Goal: Task Accomplishment & Management: Manage account settings

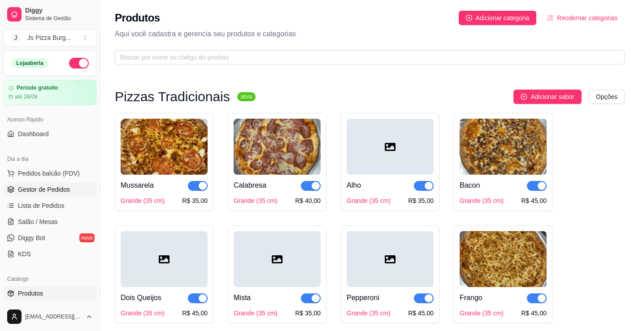
click at [56, 194] on span "Gestor de Pedidos" at bounding box center [44, 189] width 52 height 9
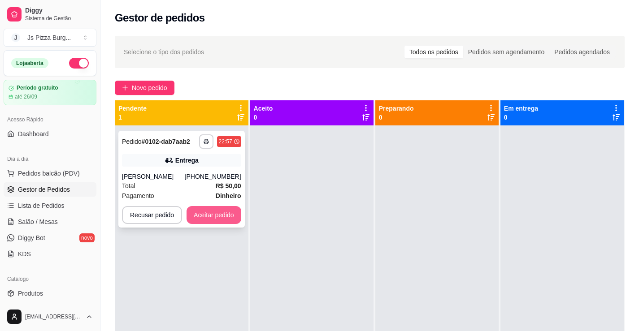
click at [225, 214] on button "Aceitar pedido" at bounding box center [213, 215] width 55 height 18
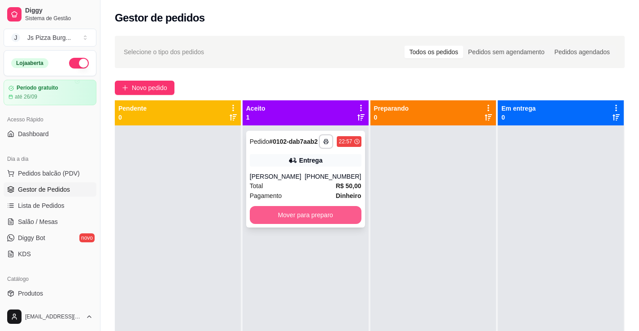
click at [343, 221] on button "Mover para preparo" at bounding box center [306, 215] width 112 height 18
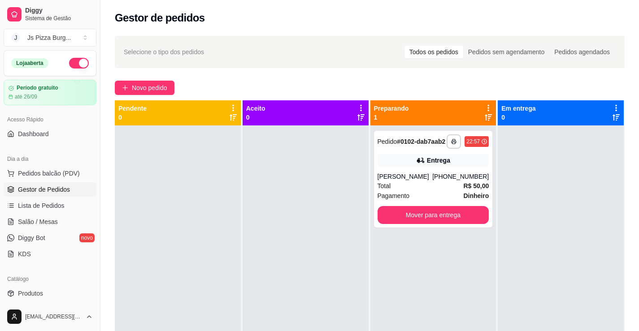
drag, startPoint x: 343, startPoint y: 221, endPoint x: 325, endPoint y: 270, distance: 53.0
click at [326, 269] on div at bounding box center [305, 291] width 126 height 331
click at [45, 178] on span "Pedidos balcão (PDV)" at bounding box center [49, 173] width 62 height 9
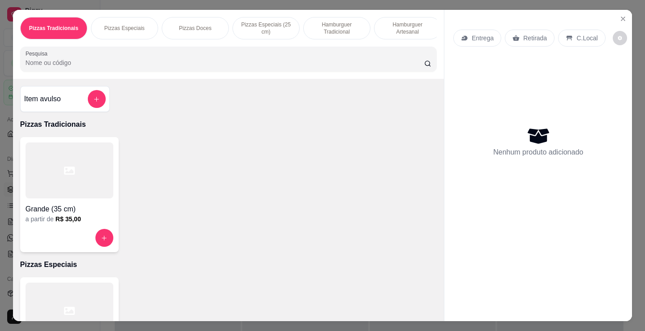
click at [329, 27] on p "Hamburguer Tradicional" at bounding box center [337, 28] width 52 height 14
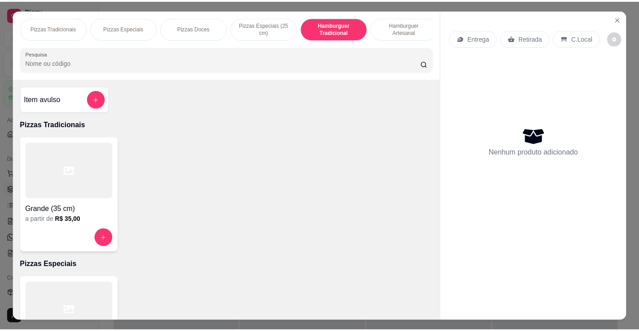
scroll to position [22, 0]
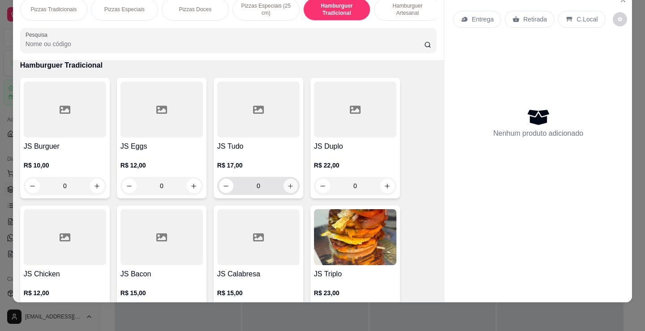
click at [287, 184] on icon "increase-product-quantity" at bounding box center [290, 186] width 7 height 7
type input "1"
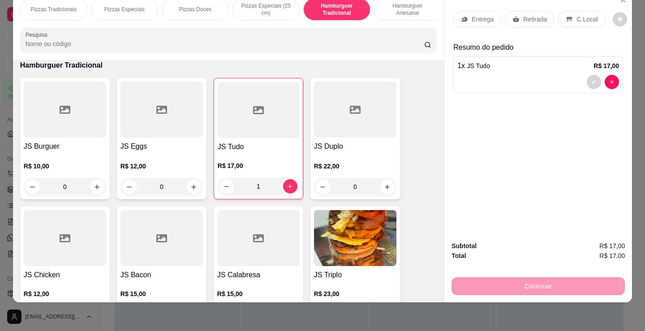
click at [513, 17] on icon at bounding box center [516, 20] width 7 height 6
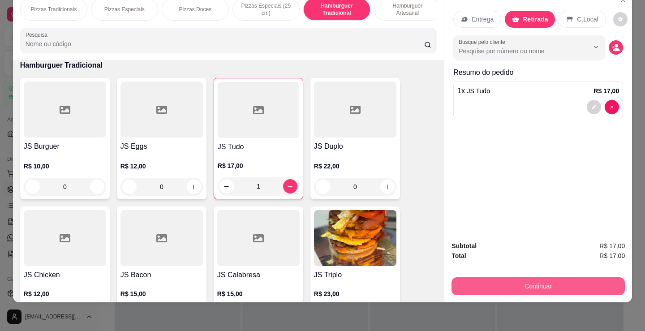
click at [493, 277] on button "Continuar" at bounding box center [538, 286] width 173 height 18
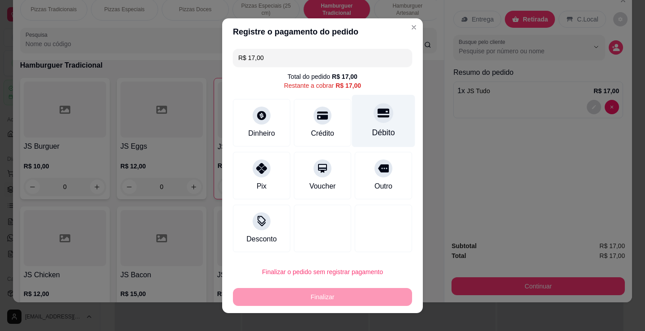
click at [385, 122] on div "Débito" at bounding box center [383, 121] width 63 height 52
type input "R$ 0,00"
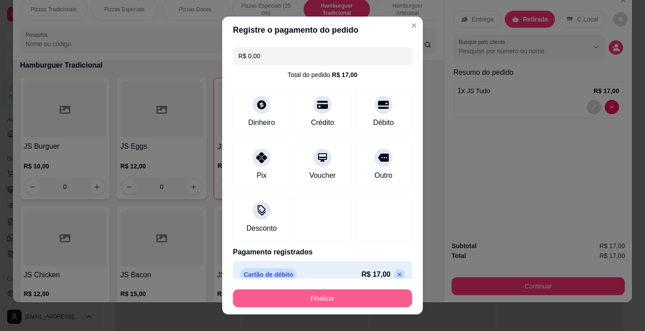
click at [341, 299] on button "Finalizar" at bounding box center [322, 299] width 179 height 18
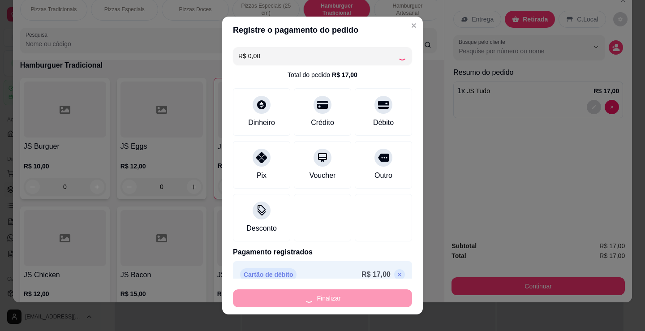
type input "0"
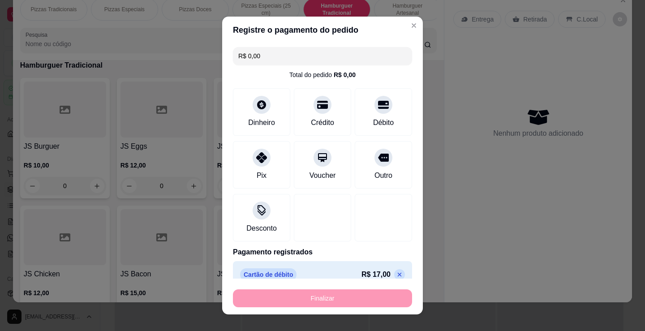
type input "-R$ 17,00"
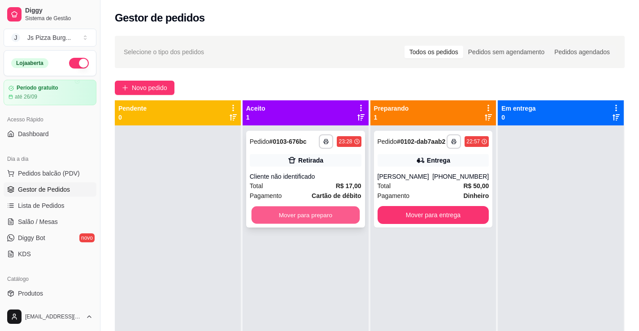
click at [338, 221] on button "Mover para preparo" at bounding box center [305, 215] width 108 height 17
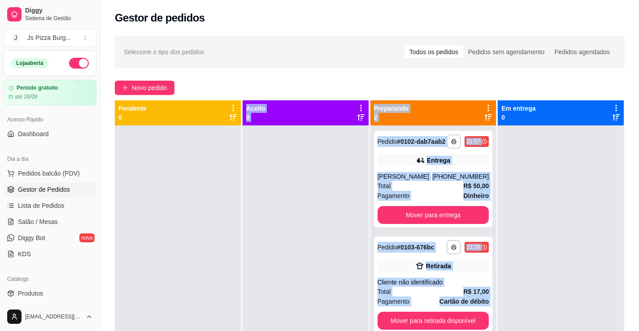
scroll to position [116, 0]
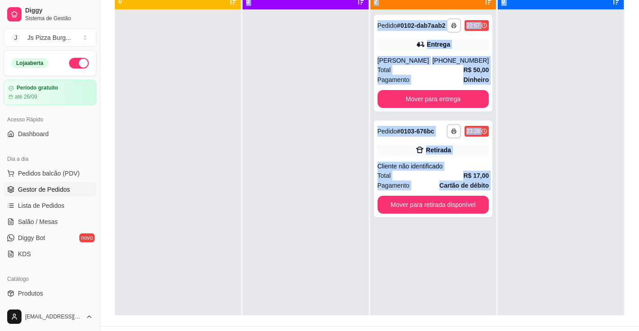
drag, startPoint x: 311, startPoint y: 346, endPoint x: 411, endPoint y: 349, distance: 100.9
click at [411, 215] on html "**********" at bounding box center [319, 49] width 639 height 331
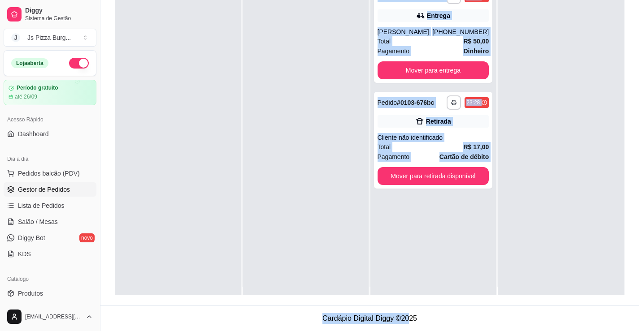
scroll to position [0, 0]
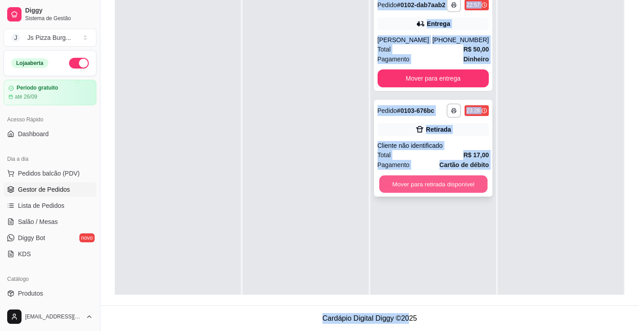
click at [396, 178] on button "Mover para retirada disponível" at bounding box center [433, 184] width 108 height 17
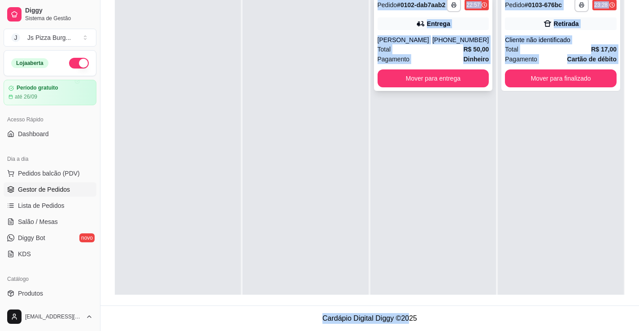
click at [450, 87] on div "**********" at bounding box center [433, 42] width 119 height 97
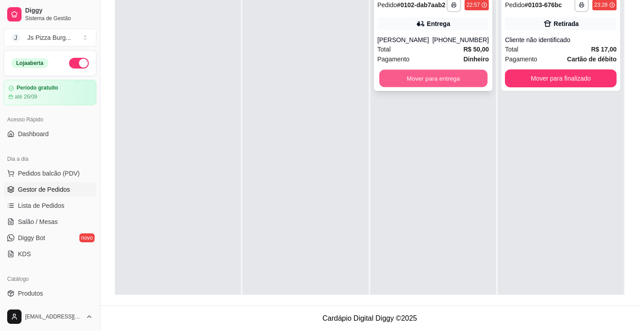
click at [452, 78] on button "Mover para entrega" at bounding box center [433, 78] width 108 height 17
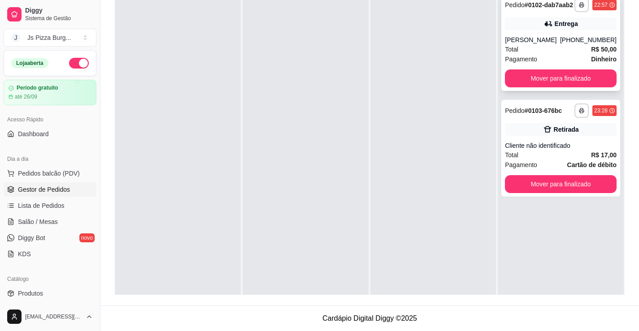
click at [518, 40] on div "Júnior" at bounding box center [532, 39] width 55 height 9
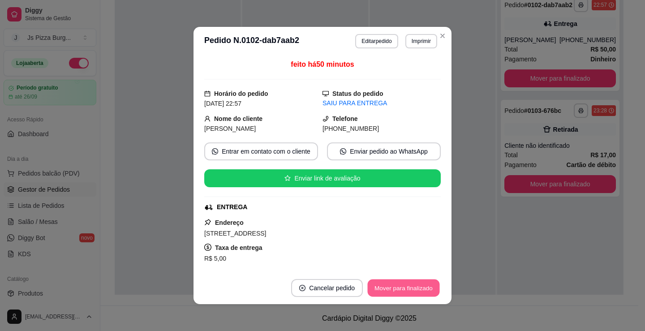
click at [379, 283] on button "Mover para finalizado" at bounding box center [404, 288] width 72 height 17
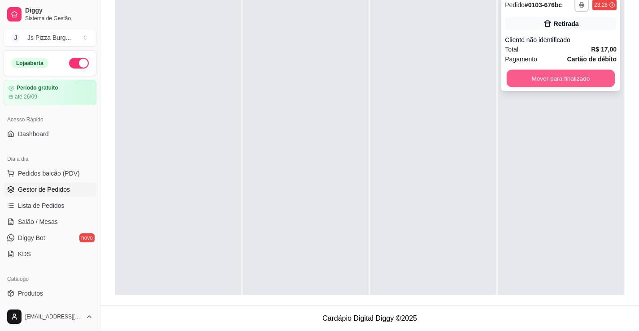
click at [526, 79] on button "Mover para finalizado" at bounding box center [561, 78] width 108 height 17
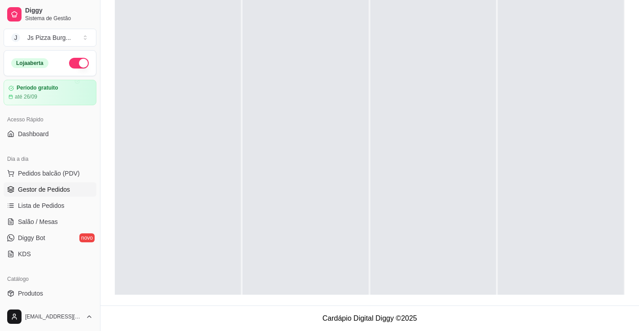
click at [69, 62] on button "button" at bounding box center [79, 63] width 20 height 11
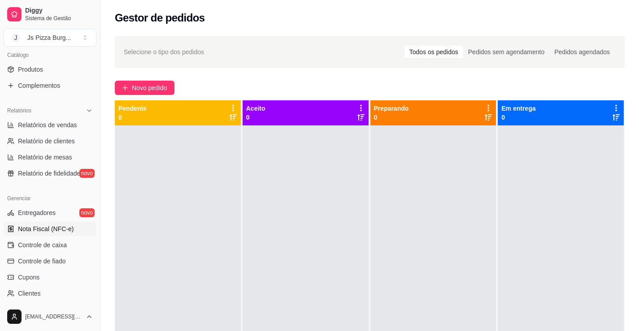
scroll to position [269, 0]
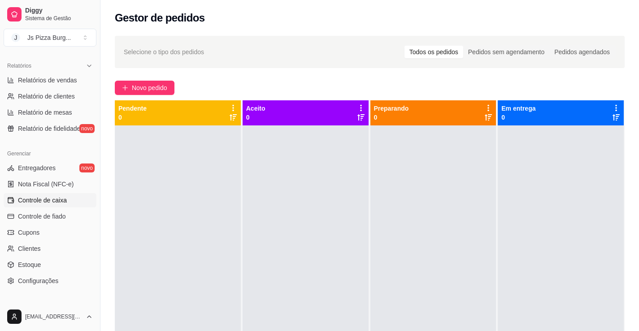
click at [42, 203] on span "Controle de caixa" at bounding box center [42, 200] width 49 height 9
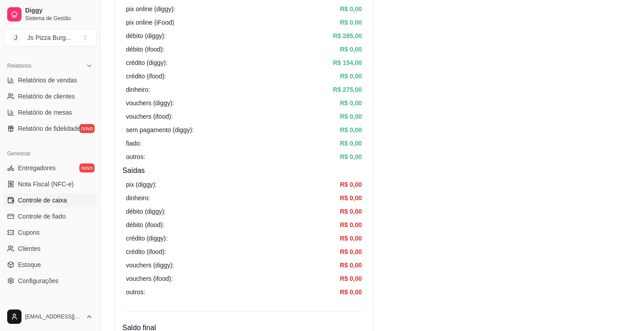
scroll to position [134, 0]
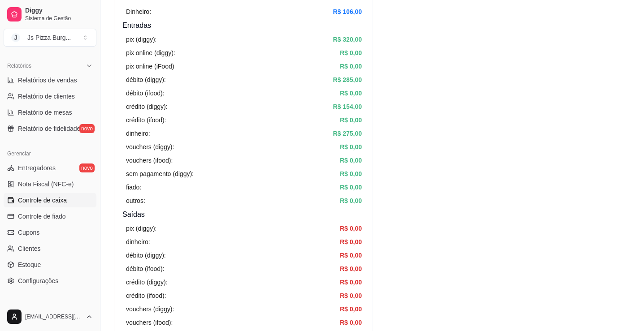
click at [234, 109] on div "crédito (diggy): R$ 154,00" at bounding box center [244, 107] width 236 height 10
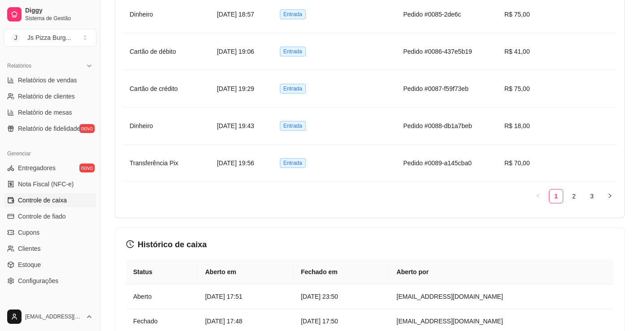
scroll to position [896, 0]
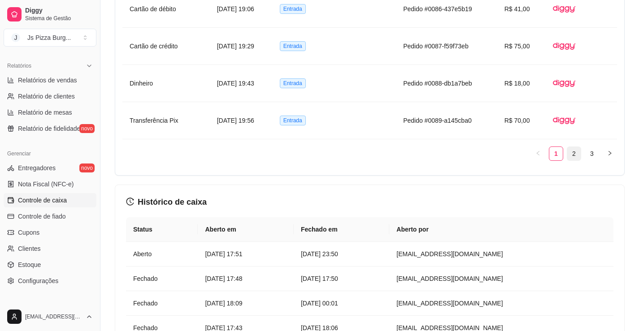
click at [572, 151] on link "2" at bounding box center [573, 153] width 13 height 13
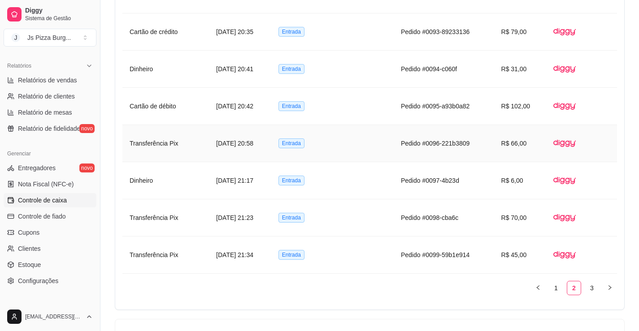
scroll to position [807, 0]
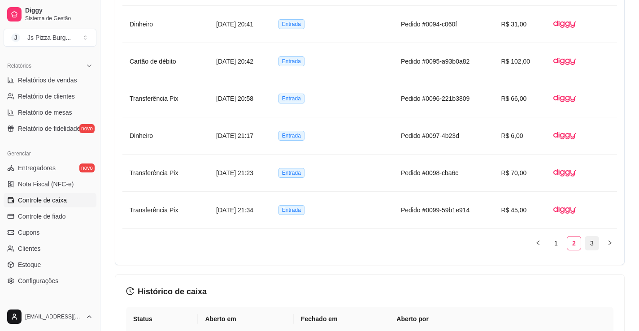
click at [590, 244] on link "3" at bounding box center [591, 243] width 13 height 13
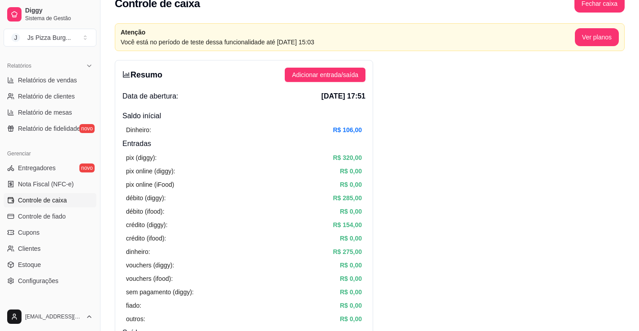
scroll to position [0, 0]
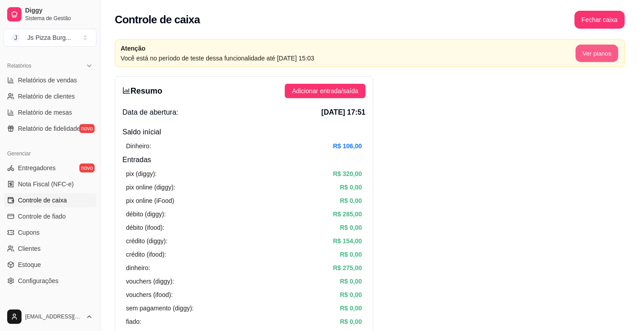
click at [594, 52] on button "Ver planos" at bounding box center [596, 53] width 43 height 17
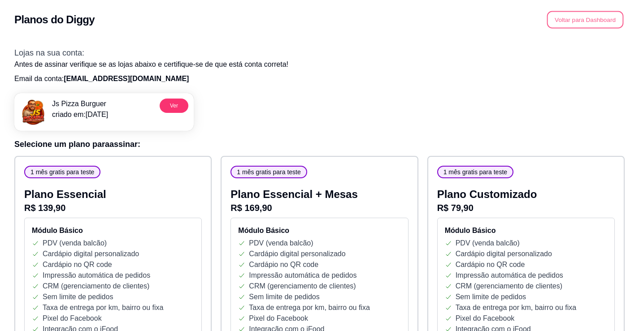
click at [556, 23] on button "Voltar para Dashboard" at bounding box center [585, 19] width 77 height 17
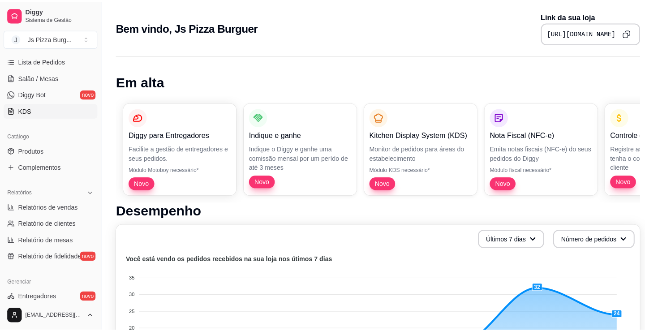
scroll to position [269, 0]
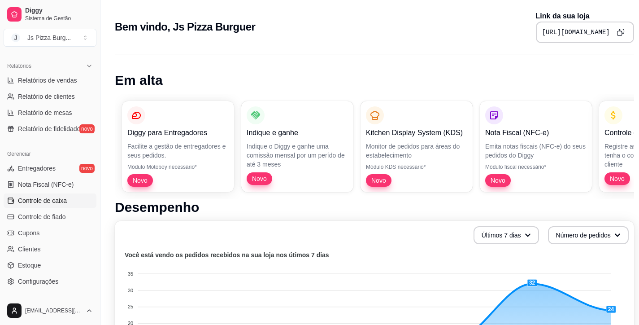
click at [34, 197] on span "Controle de caixa" at bounding box center [42, 200] width 49 height 9
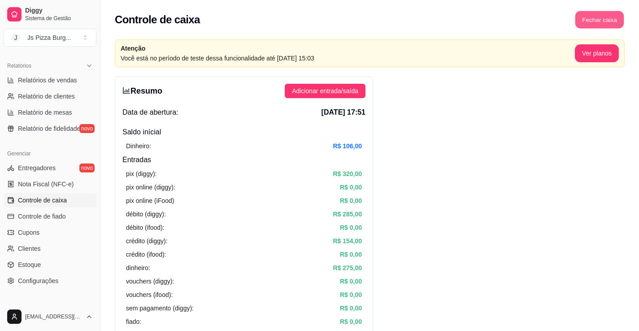
click at [584, 20] on button "Fechar caixa" at bounding box center [599, 19] width 49 height 17
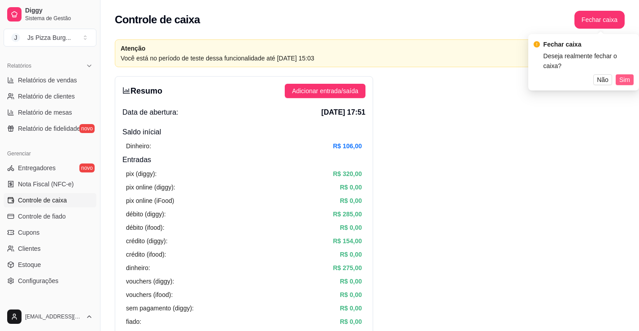
click at [631, 74] on button "Sim" at bounding box center [624, 79] width 18 height 11
